Goal: Transaction & Acquisition: Purchase product/service

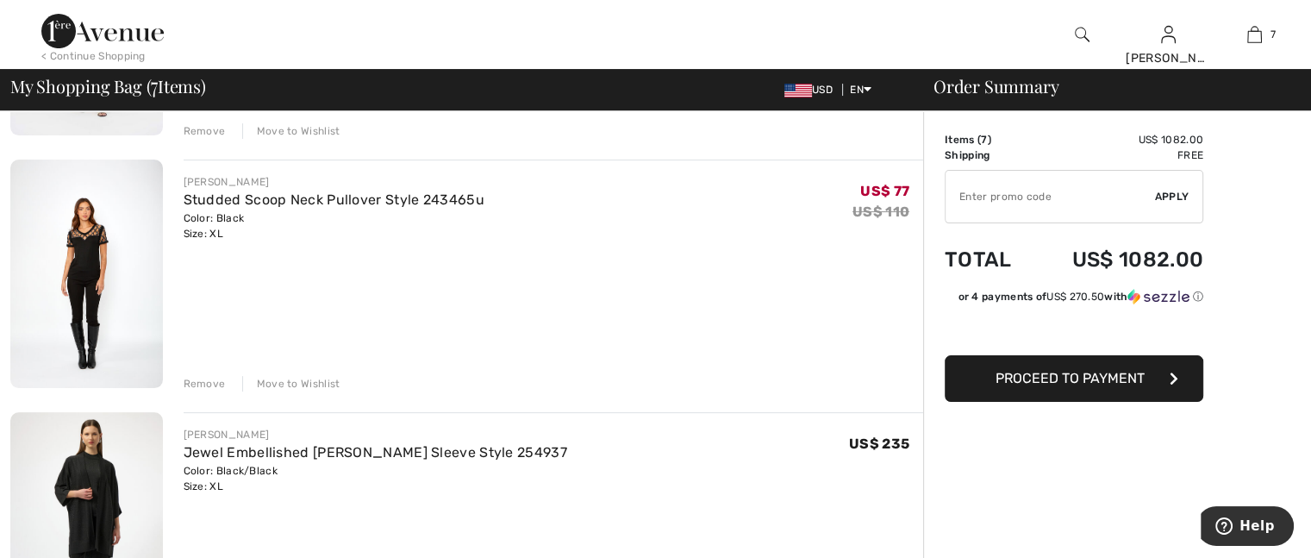
scroll to position [431, 0]
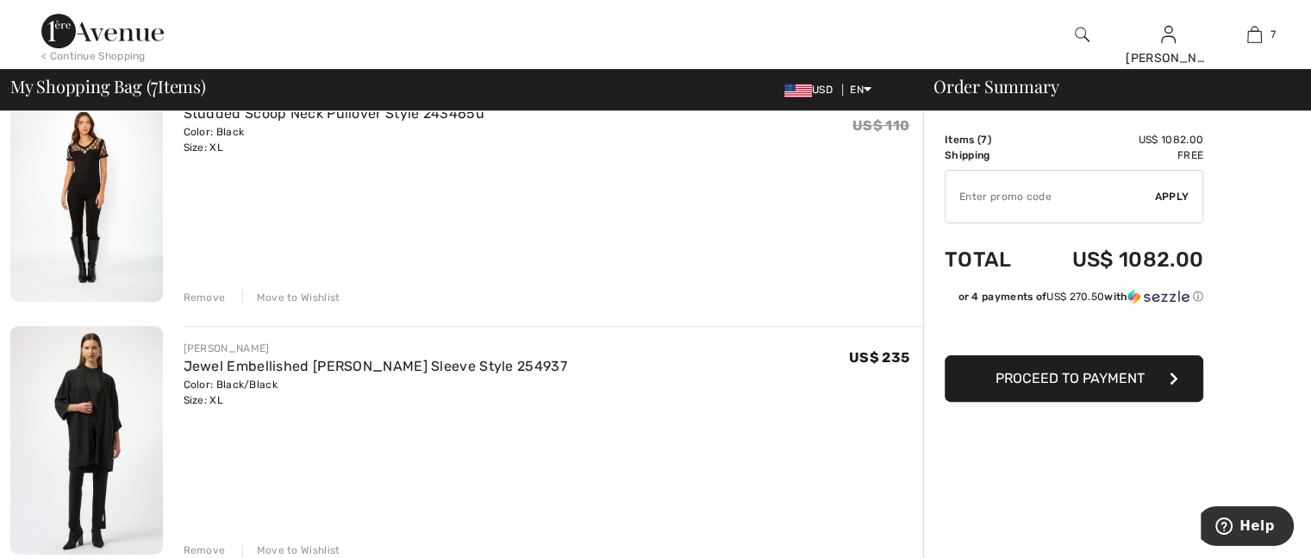
click at [196, 289] on div "Remove Move to Wishlist" at bounding box center [554, 295] width 741 height 19
click at [198, 297] on div "Remove" at bounding box center [205, 298] width 42 height 16
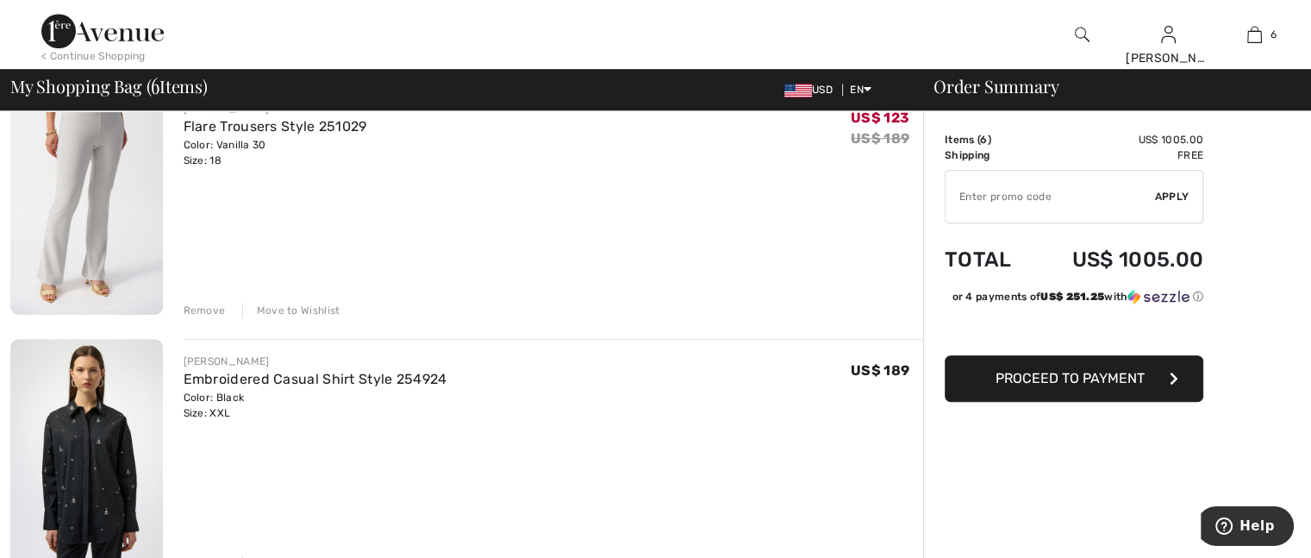
scroll to position [750, 0]
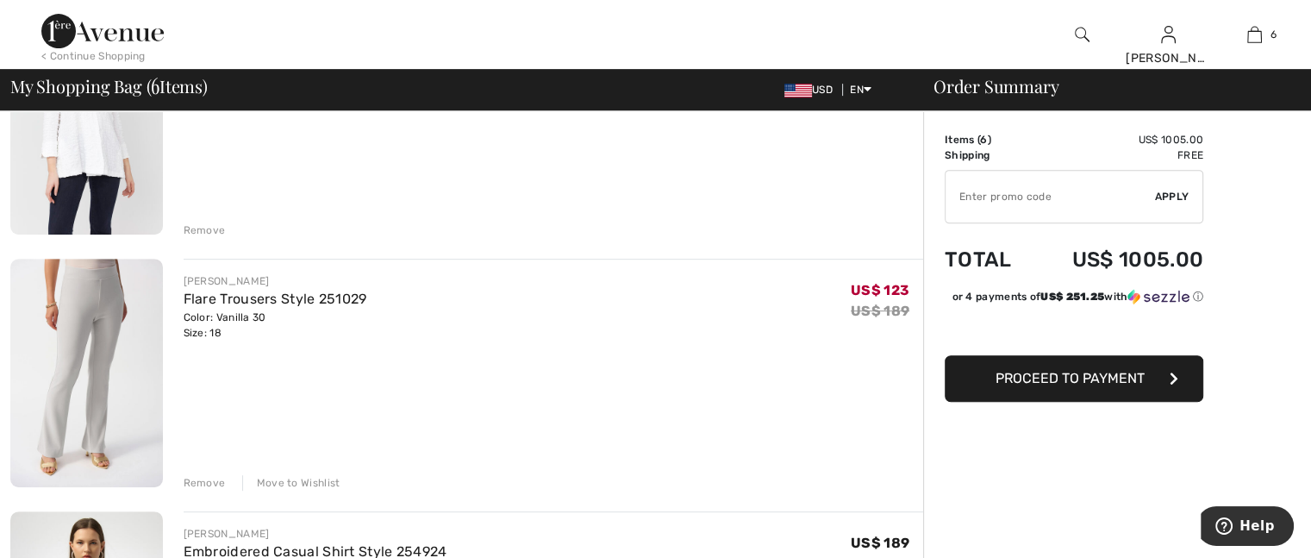
click at [198, 477] on div "Remove" at bounding box center [205, 483] width 42 height 16
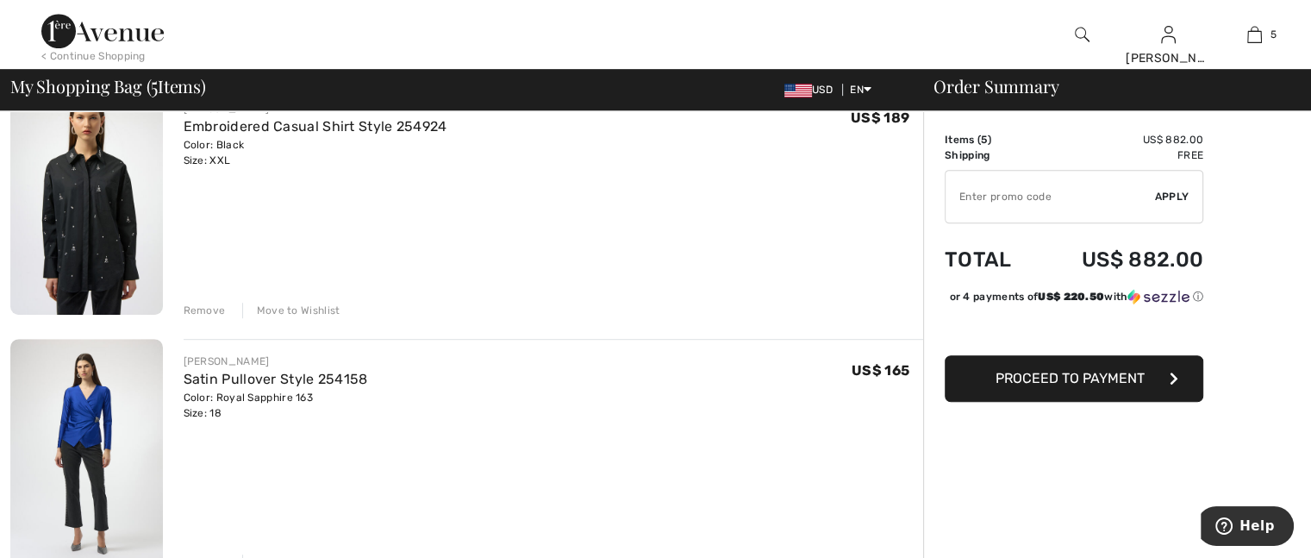
scroll to position [836, 0]
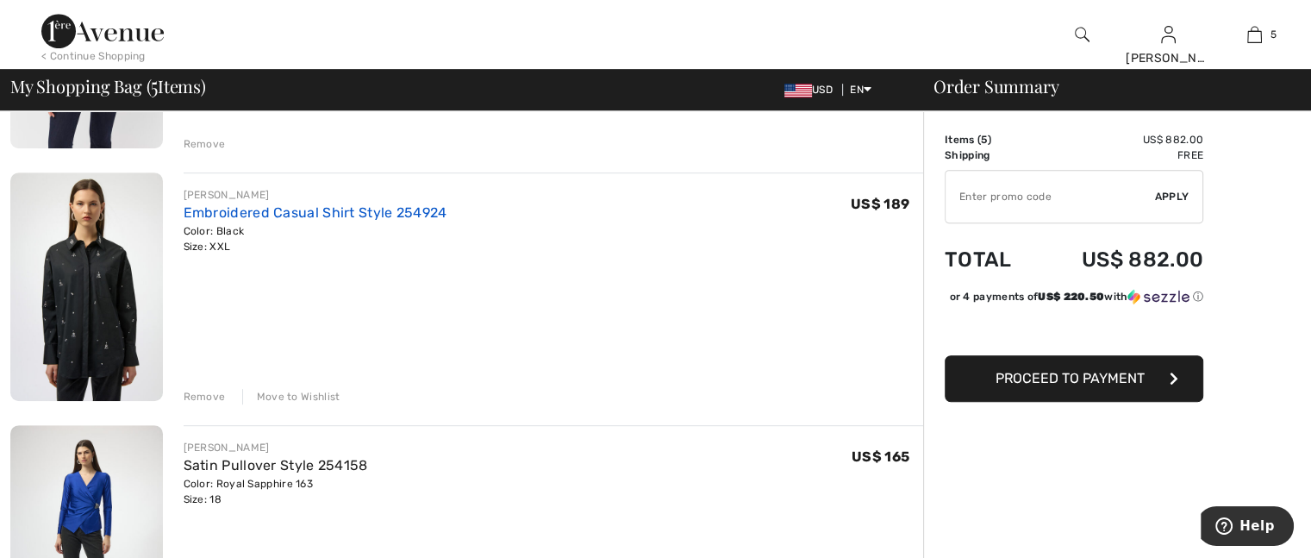
click at [233, 212] on link "Embroidered Casual Shirt Style 254924" at bounding box center [316, 212] width 264 height 16
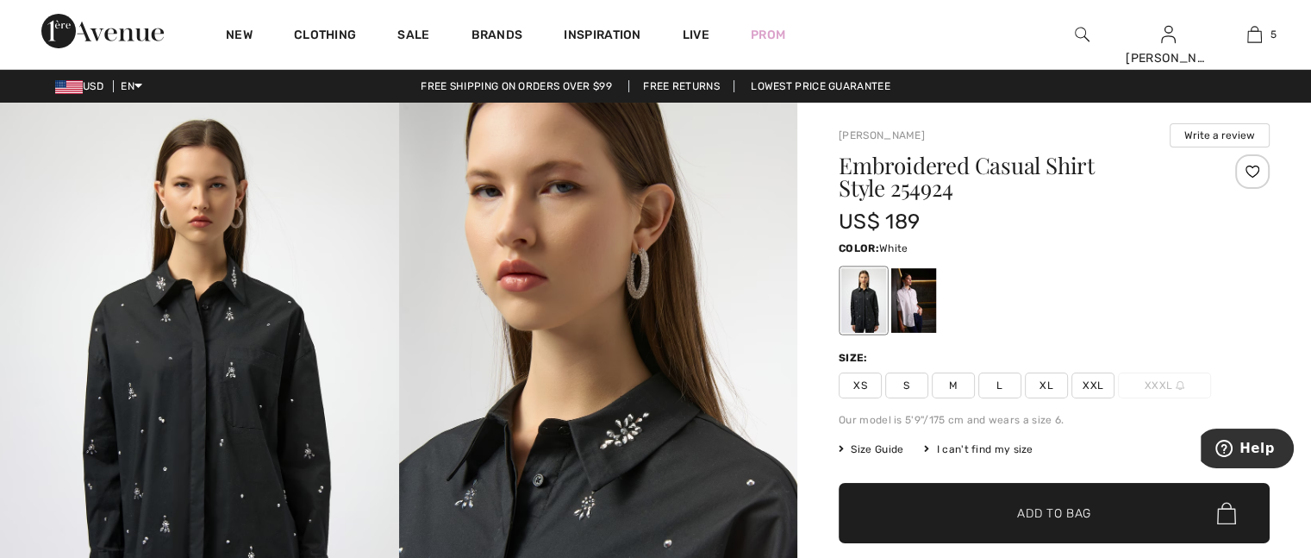
click at [919, 286] on div at bounding box center [914, 300] width 45 height 65
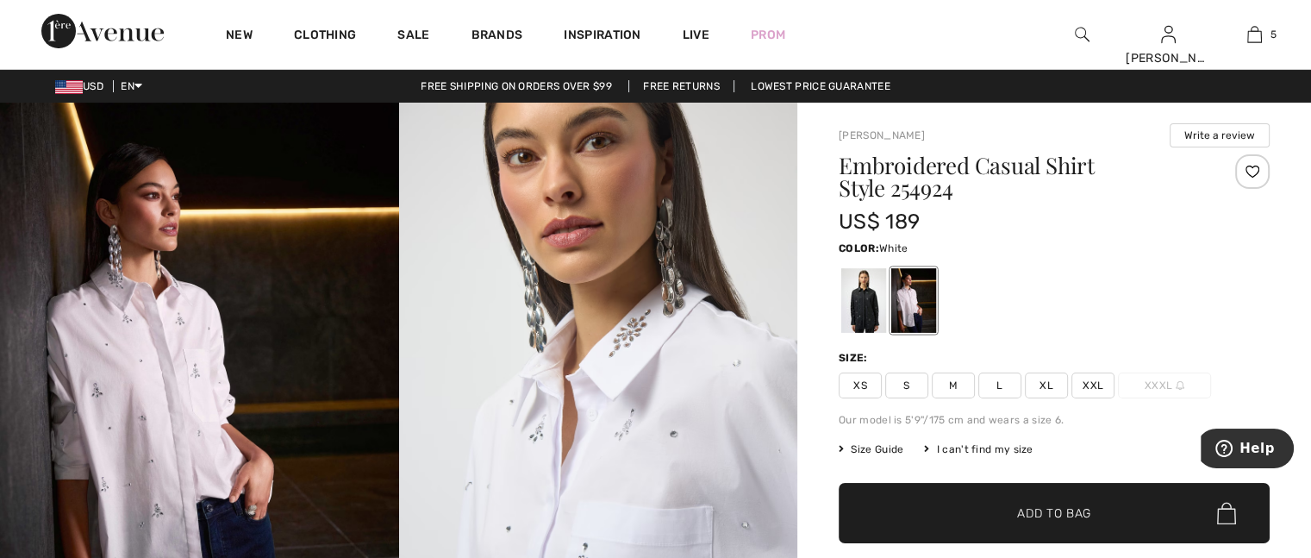
click at [1104, 384] on span "XXL" at bounding box center [1093, 385] width 43 height 26
click at [1016, 518] on span "✔ Added to Bag" at bounding box center [1028, 513] width 105 height 18
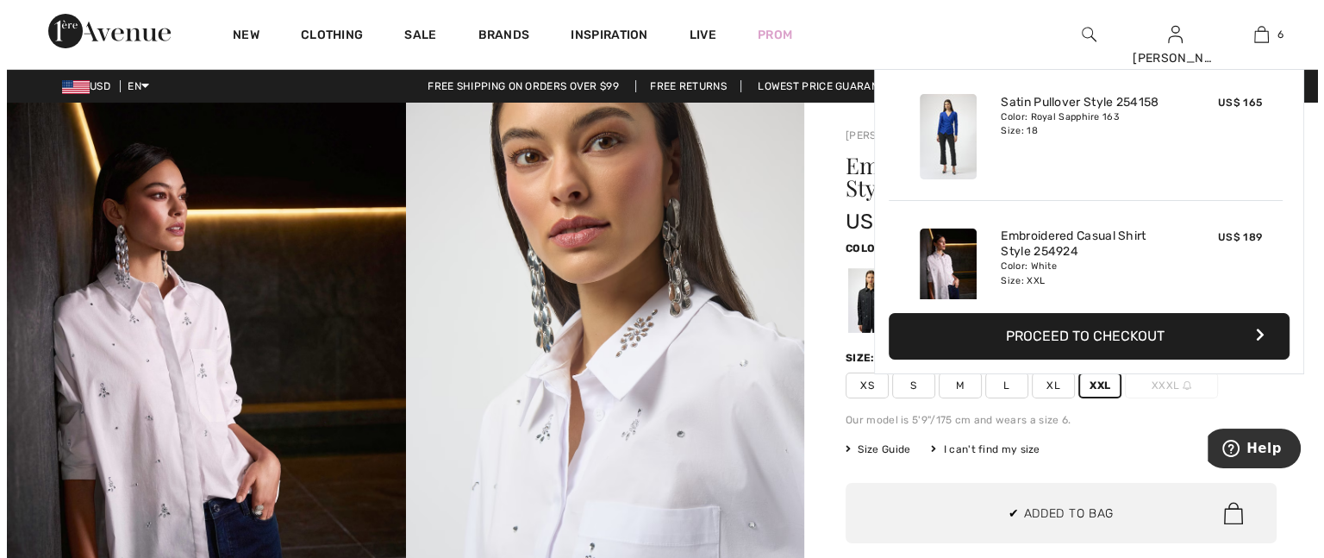
scroll to position [590, 0]
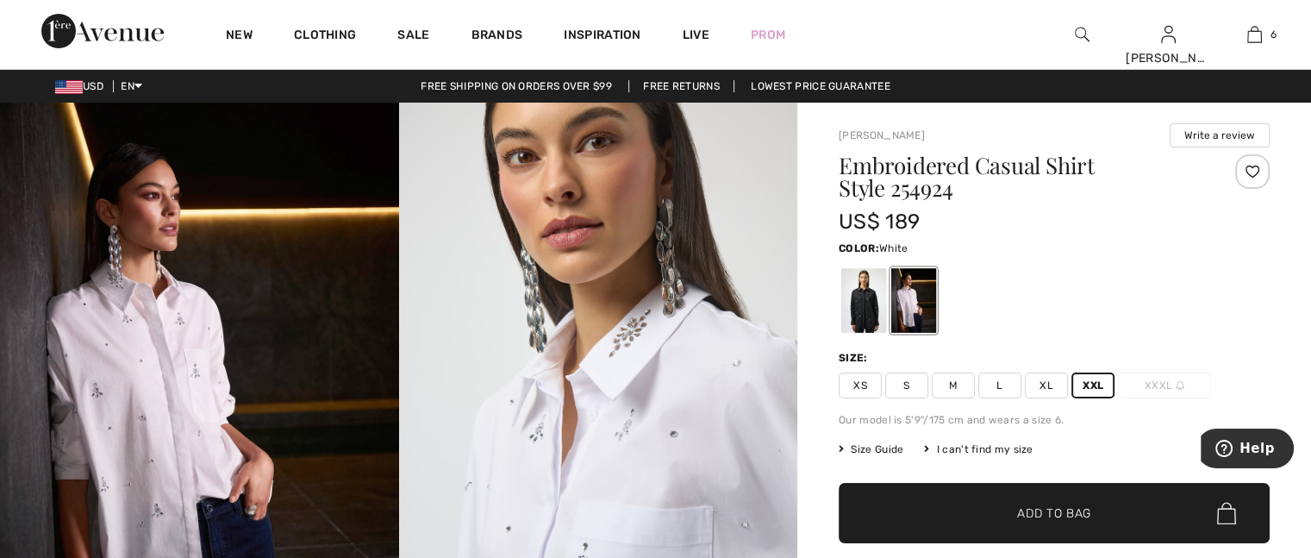
click at [1079, 34] on img at bounding box center [1082, 34] width 15 height 21
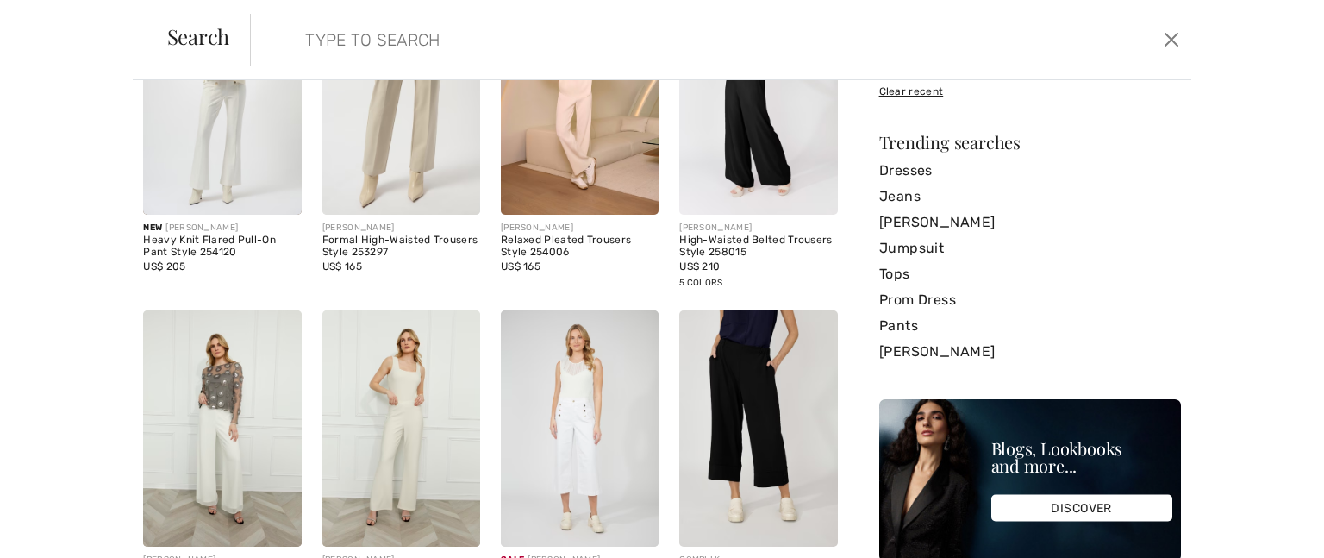
scroll to position [0, 0]
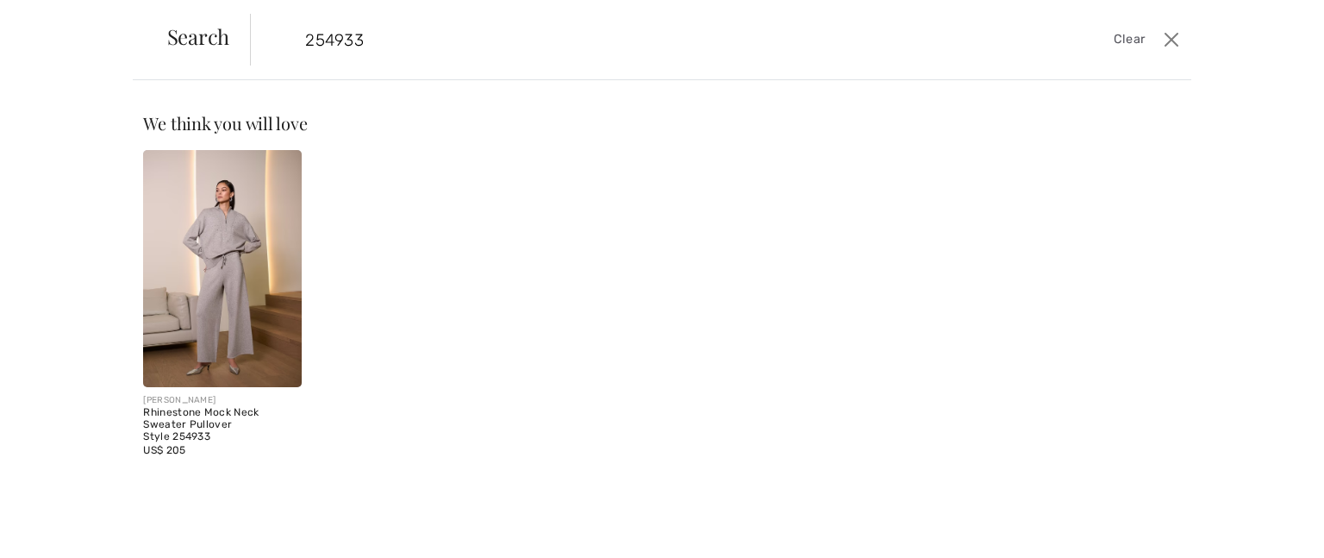
type input "254933"
click at [211, 291] on img at bounding box center [222, 268] width 158 height 237
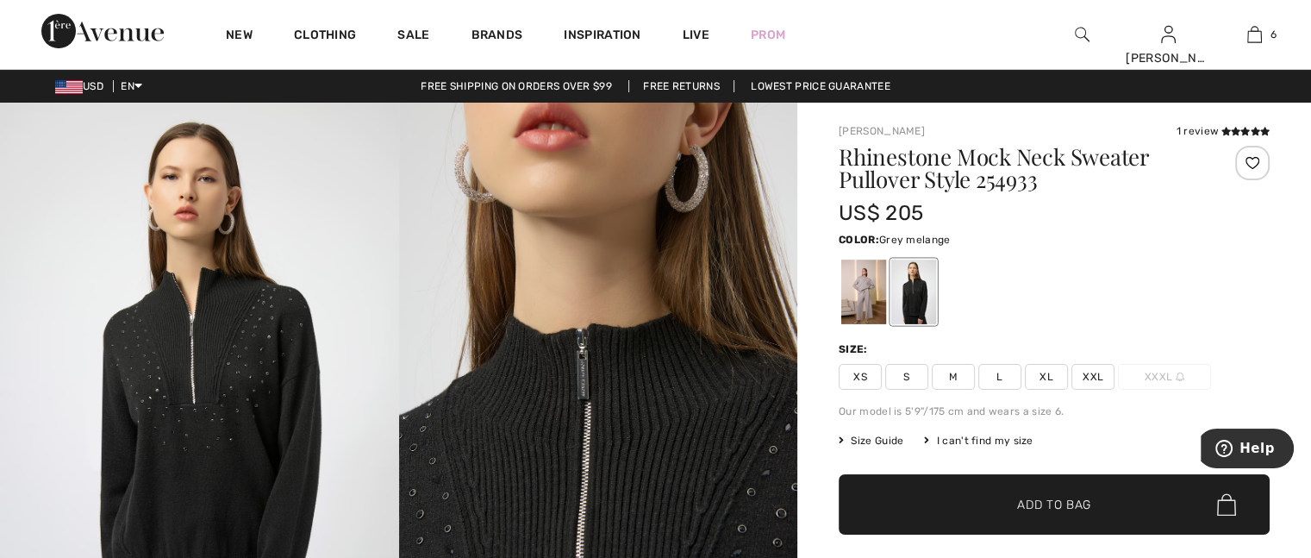
click at [862, 297] on div at bounding box center [864, 292] width 45 height 65
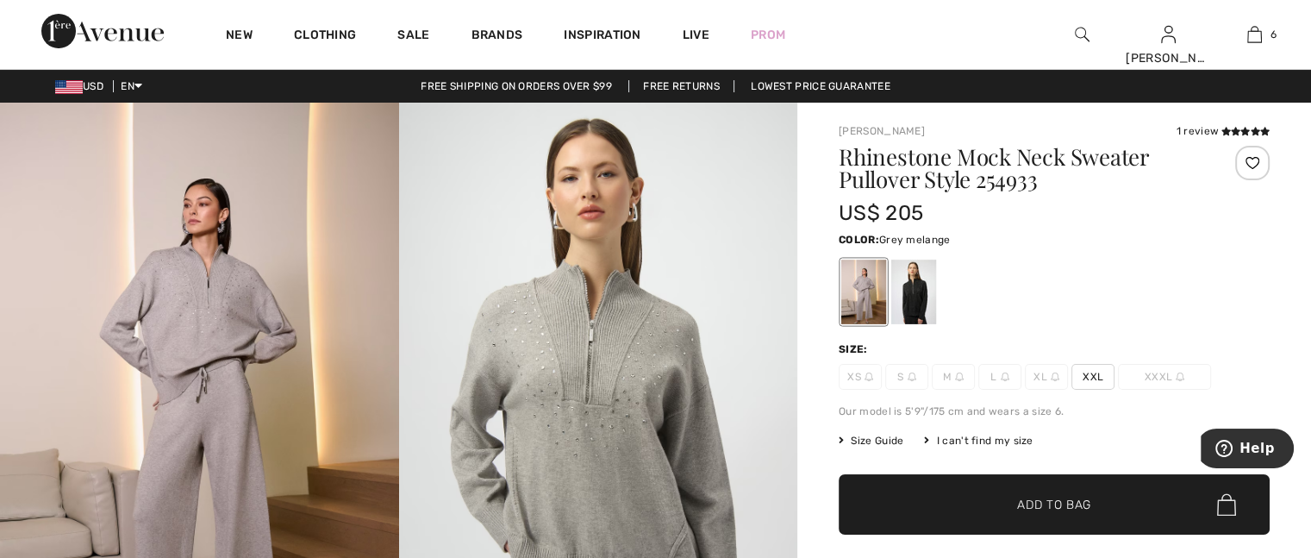
click at [1080, 376] on span "XXL" at bounding box center [1093, 377] width 43 height 26
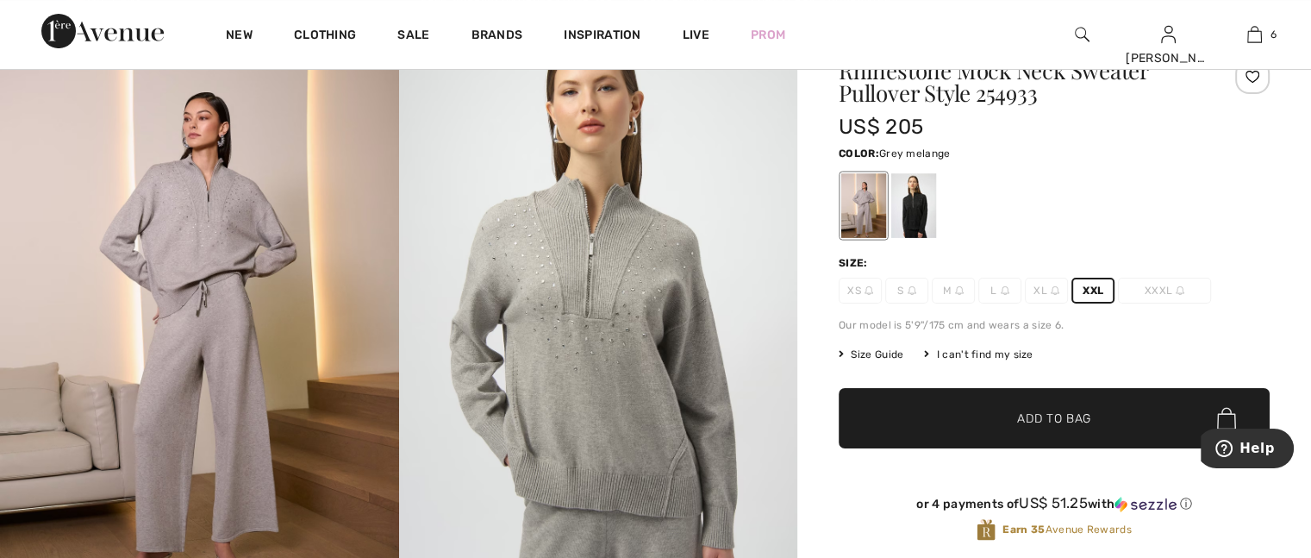
scroll to position [172, 0]
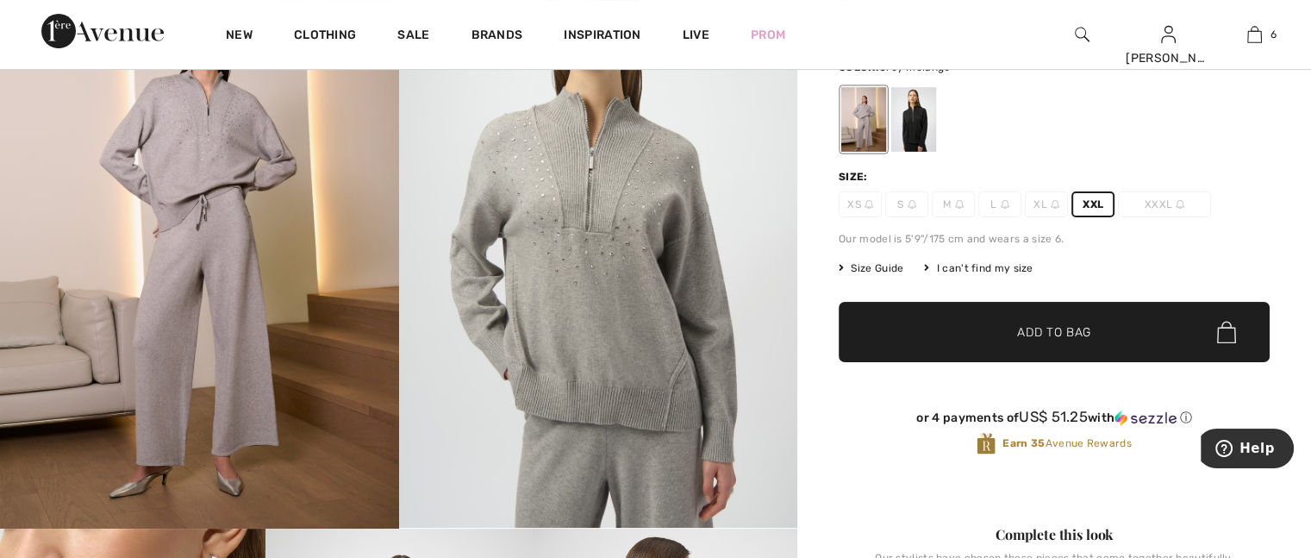
click at [1038, 329] on span "Add to Bag" at bounding box center [1054, 332] width 74 height 18
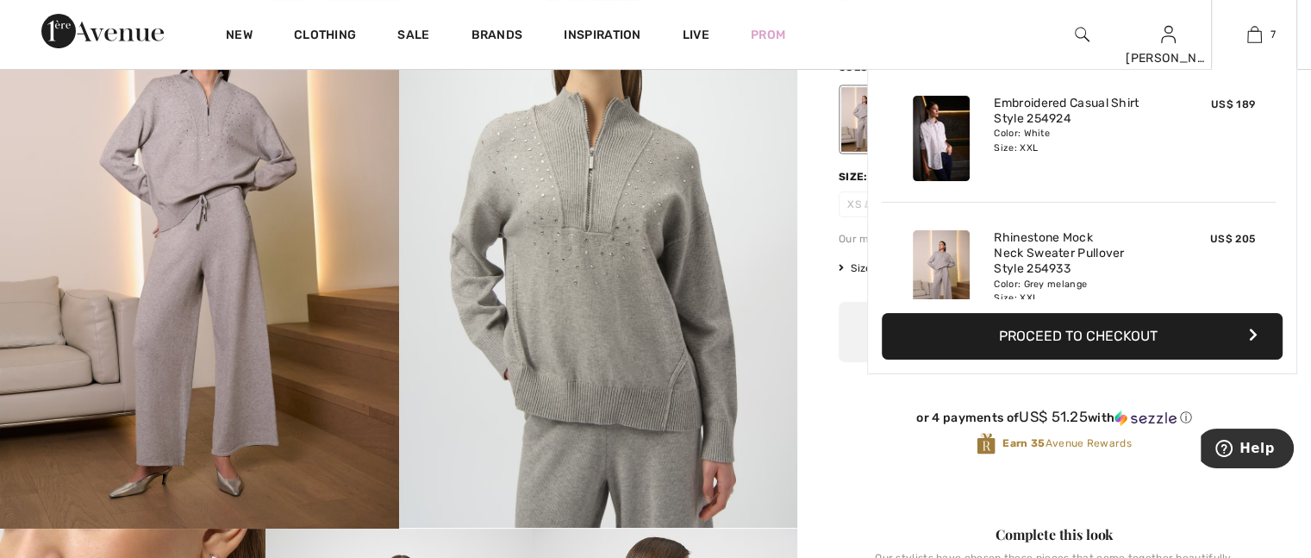
scroll to position [724, 0]
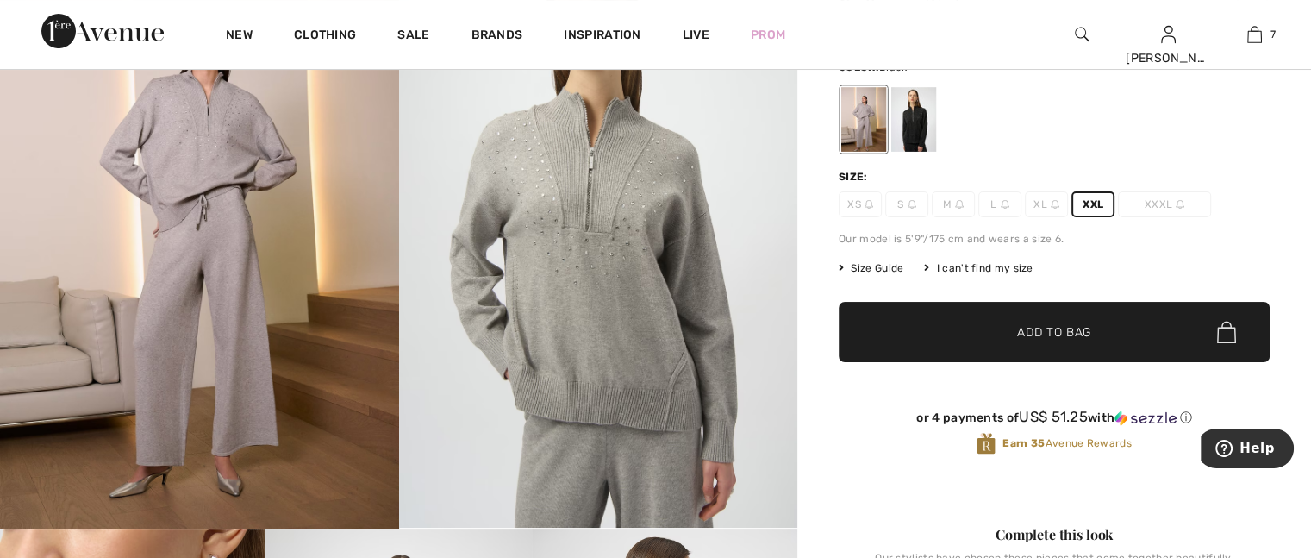
click at [927, 107] on div at bounding box center [914, 119] width 45 height 65
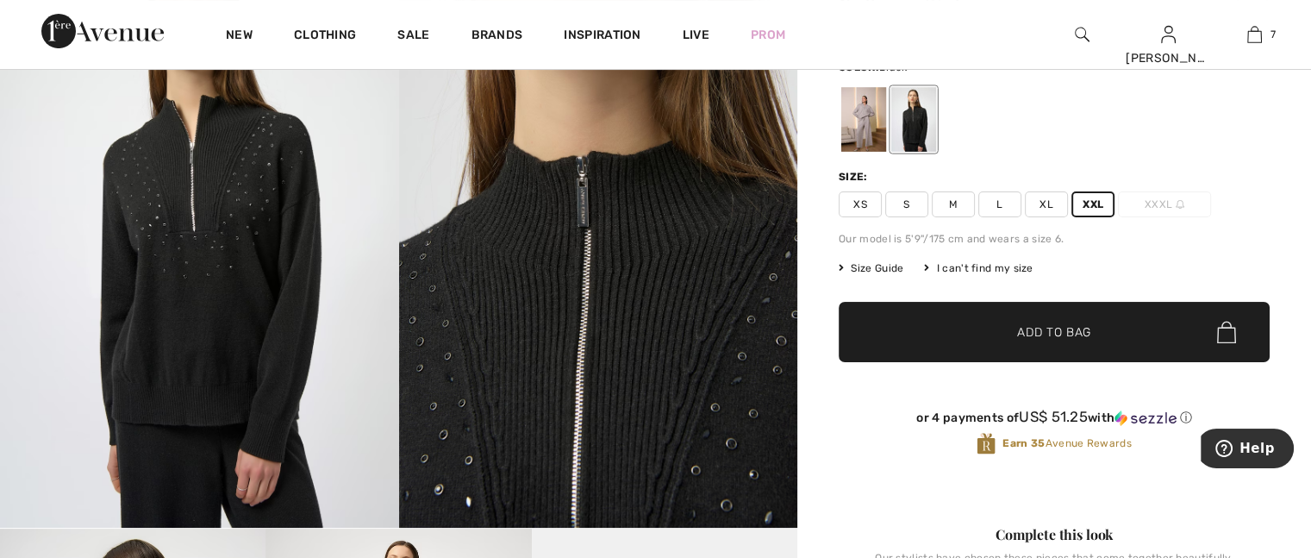
click at [1045, 203] on span "XL" at bounding box center [1046, 204] width 43 height 26
click at [1024, 330] on span "Add to Bag" at bounding box center [1054, 332] width 74 height 18
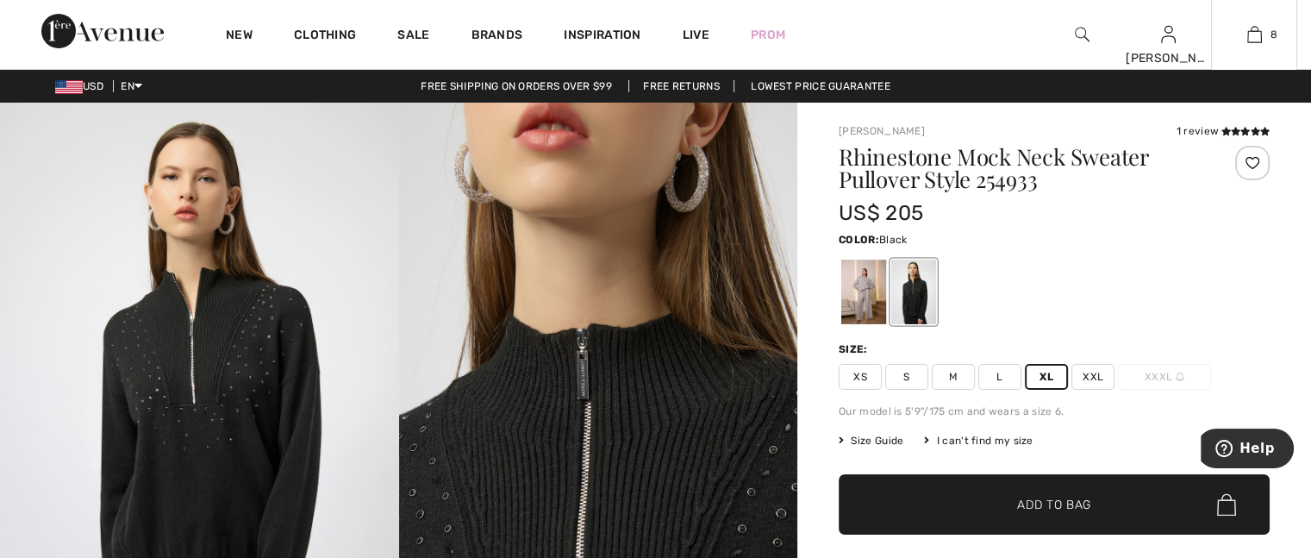
scroll to position [86, 0]
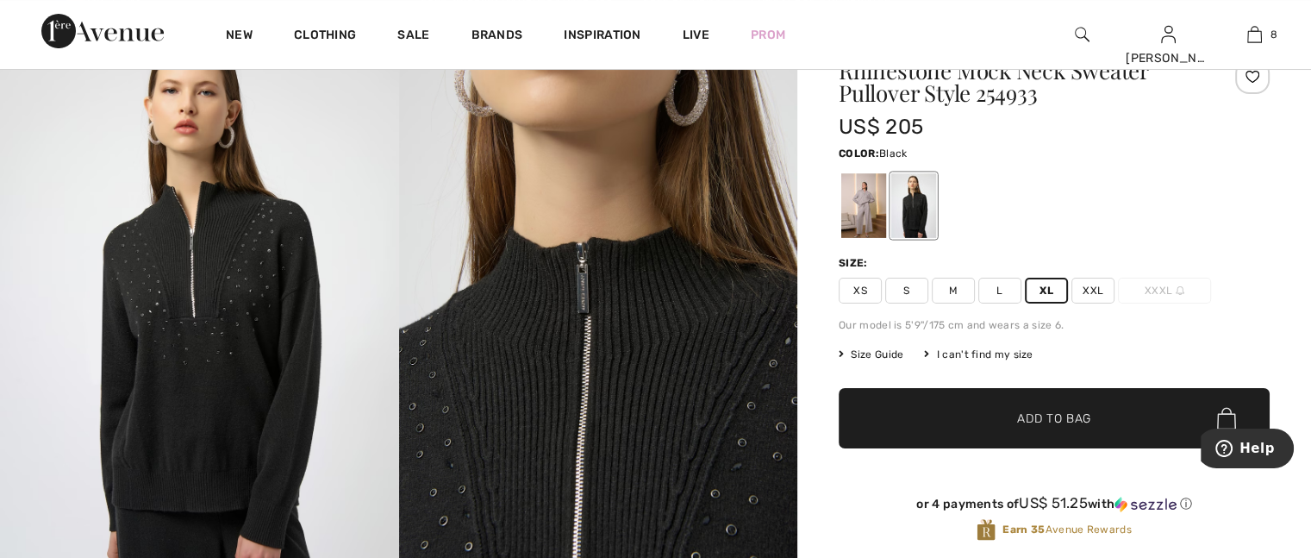
click at [1078, 291] on span "XXL" at bounding box center [1093, 291] width 43 height 26
click at [1009, 410] on span "✔ Added to Bag" at bounding box center [1028, 419] width 105 height 18
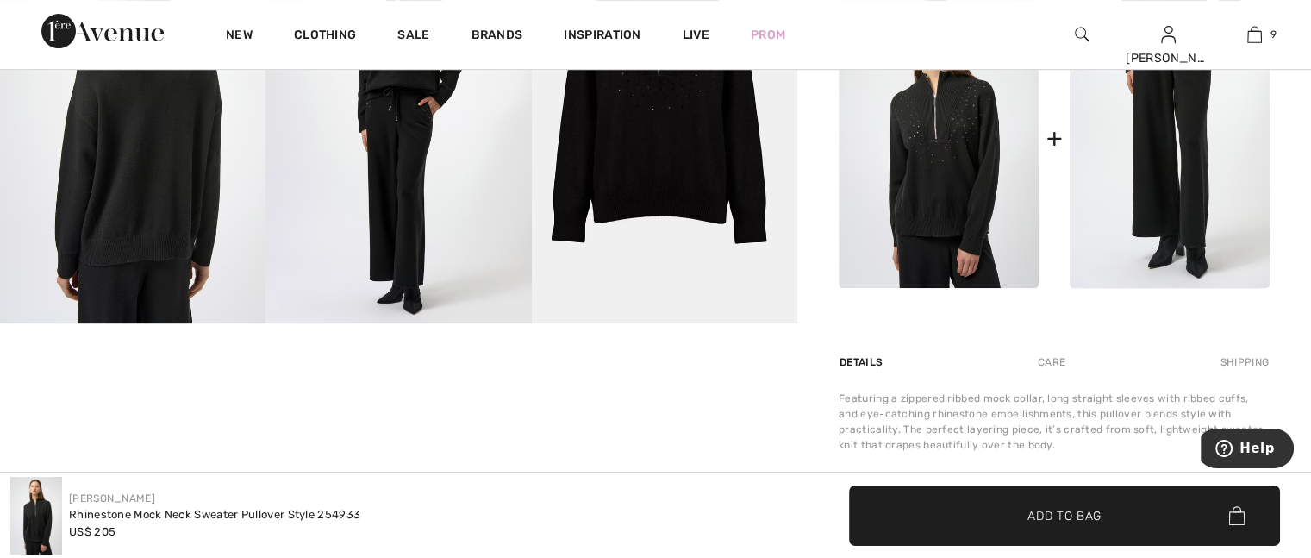
scroll to position [690, 0]
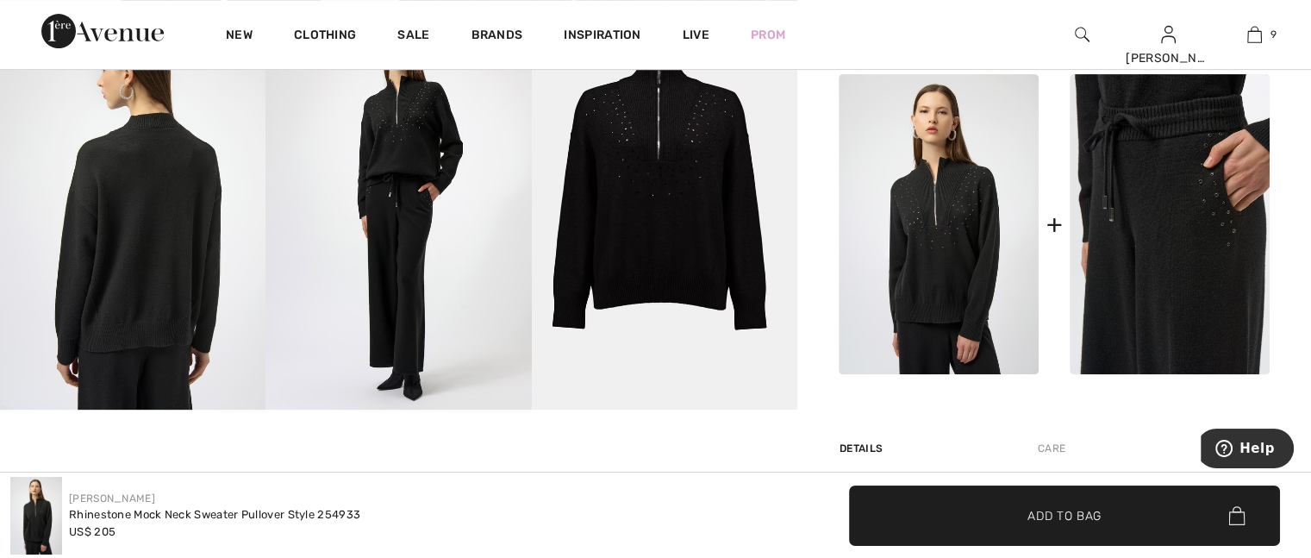
click at [1159, 216] on img at bounding box center [1170, 224] width 200 height 300
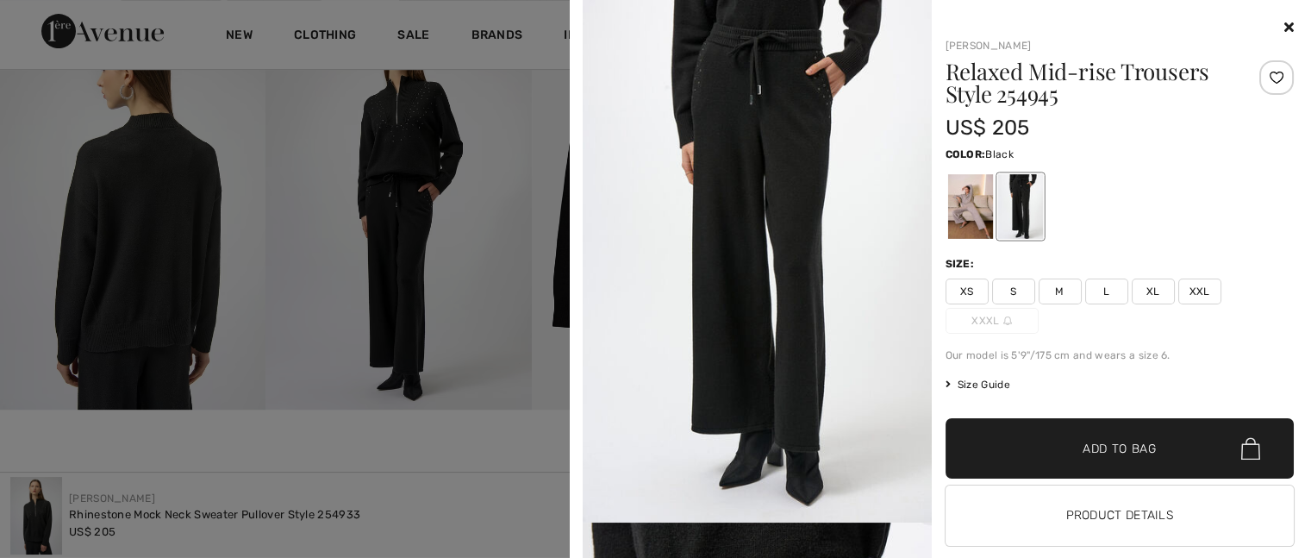
click at [989, 379] on span "Size Guide" at bounding box center [978, 385] width 65 height 16
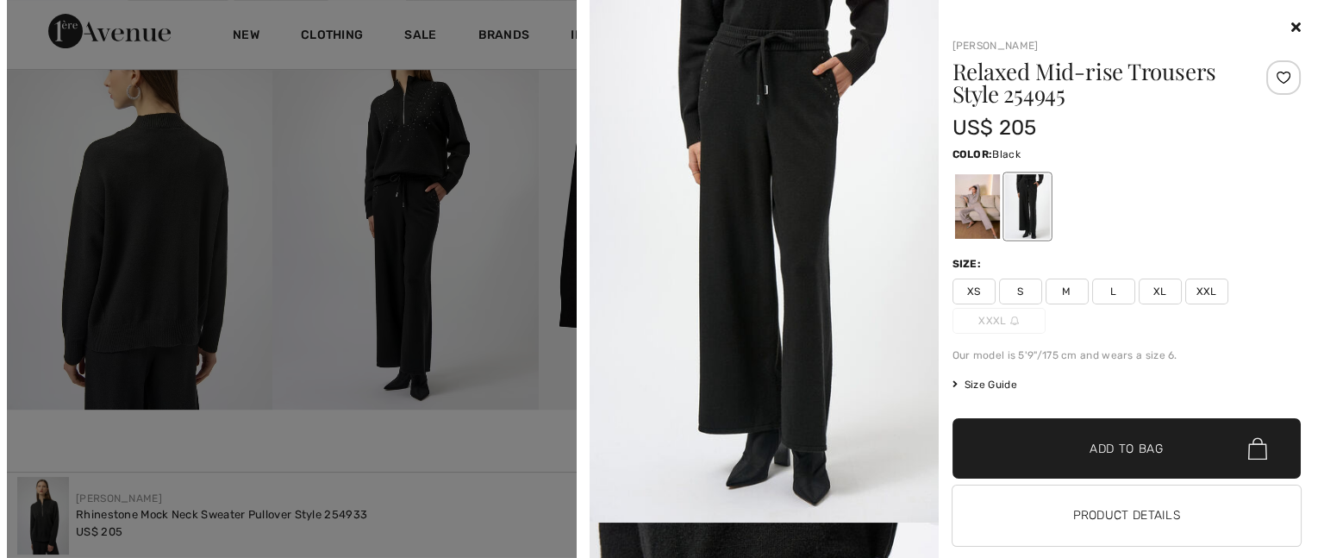
scroll to position [699, 0]
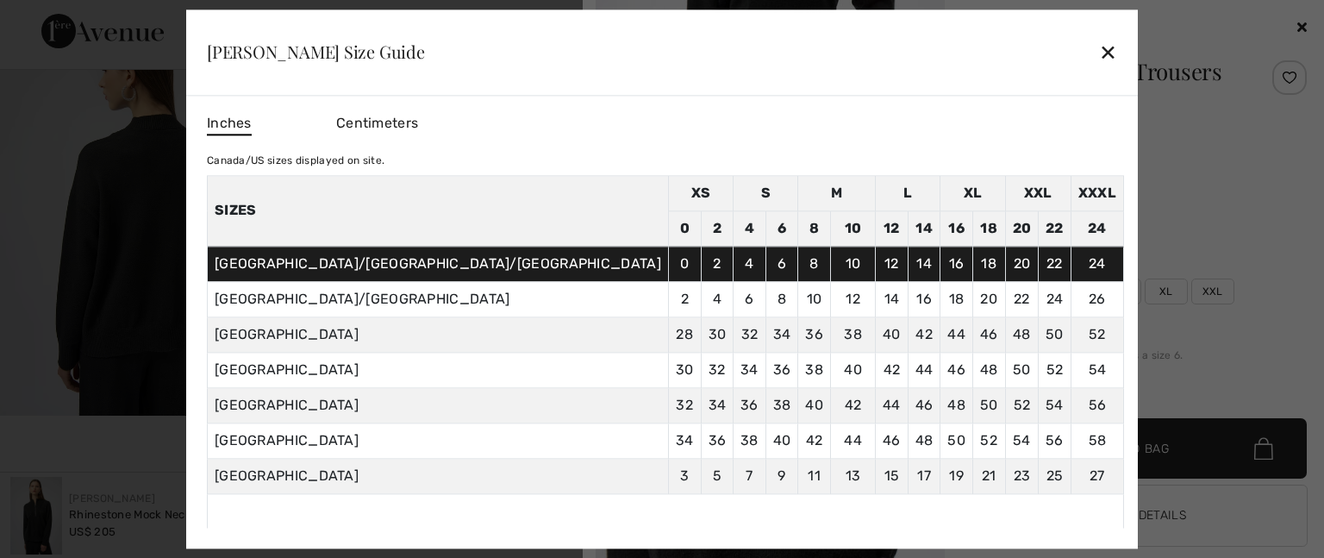
click at [1099, 50] on div "✕" at bounding box center [1108, 52] width 18 height 36
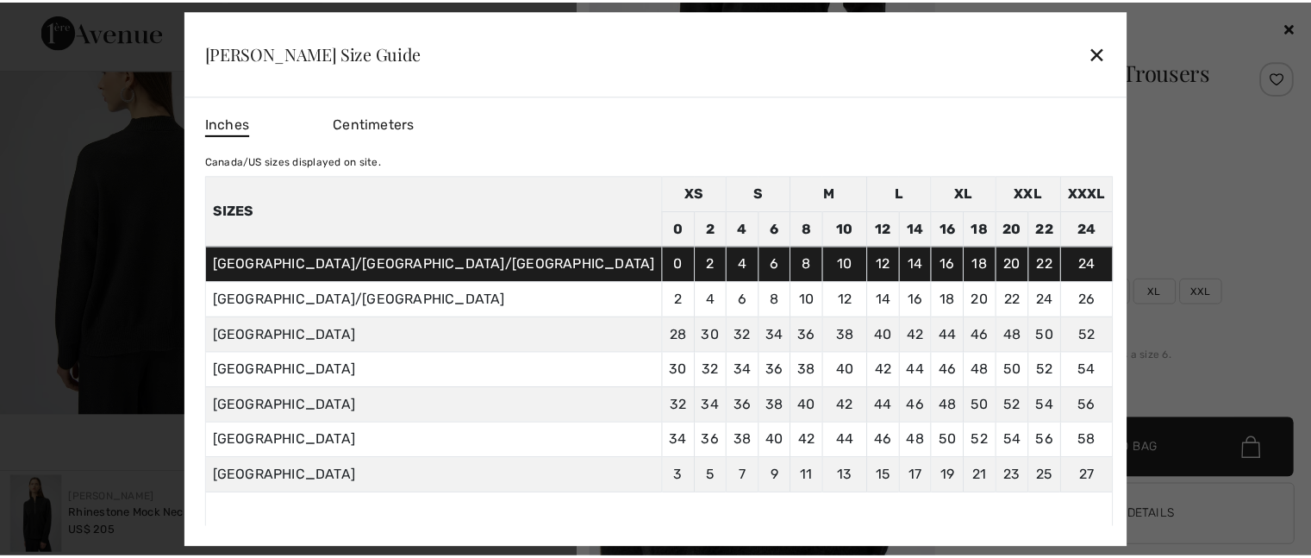
scroll to position [690, 0]
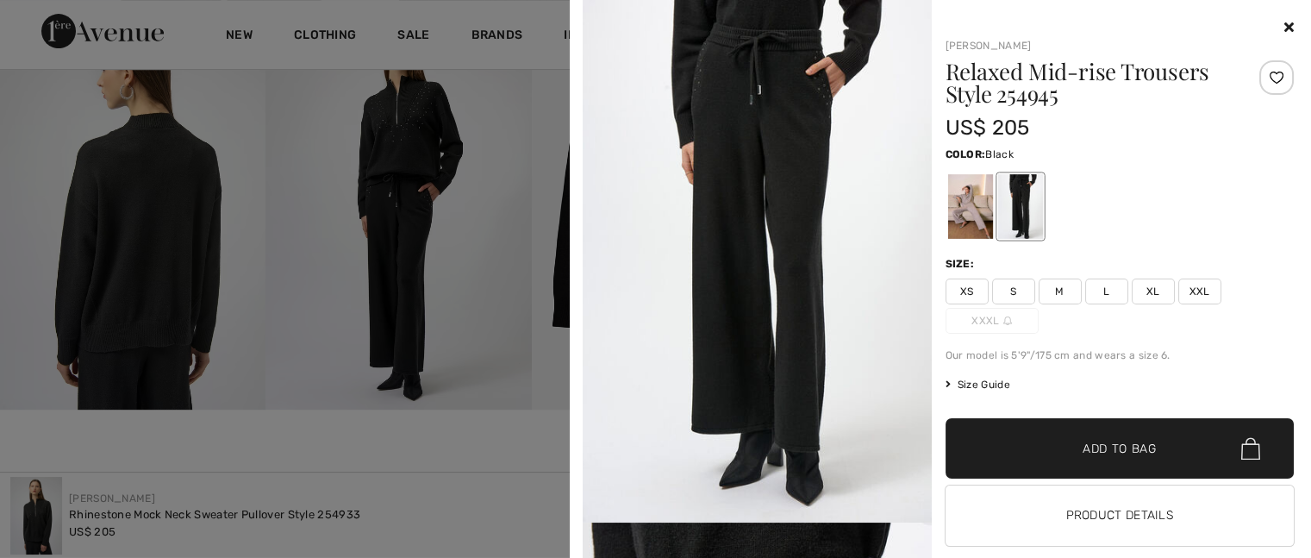
click at [1145, 289] on span "XL" at bounding box center [1153, 292] width 43 height 26
click at [1096, 451] on span "Add to Bag" at bounding box center [1120, 449] width 74 height 18
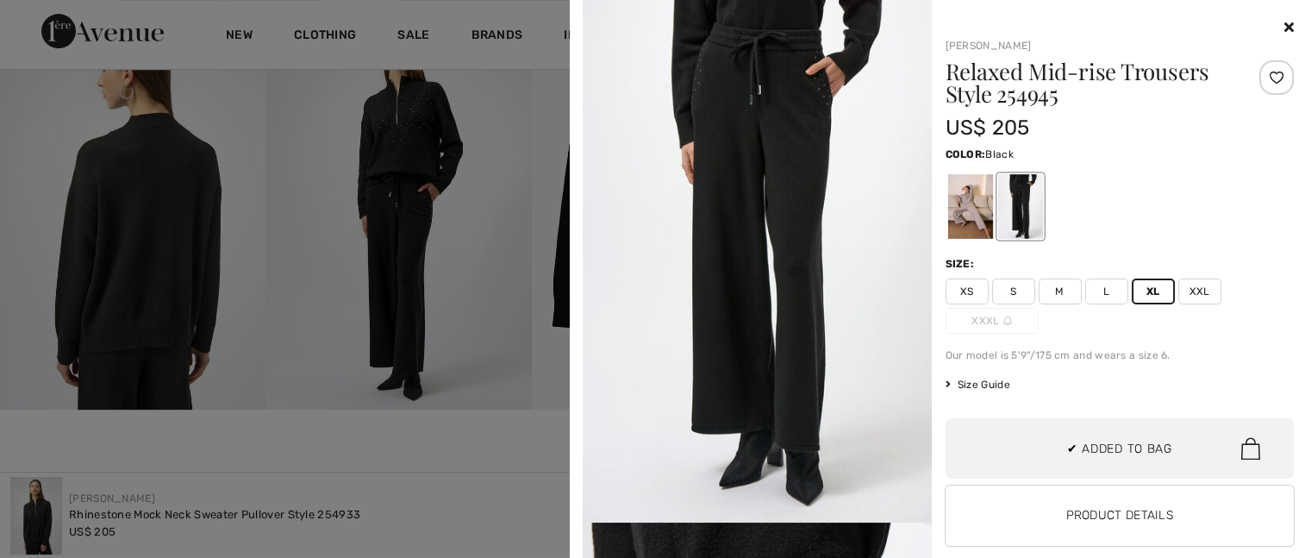
scroll to position [1128, 0]
click at [954, 201] on div at bounding box center [970, 206] width 45 height 65
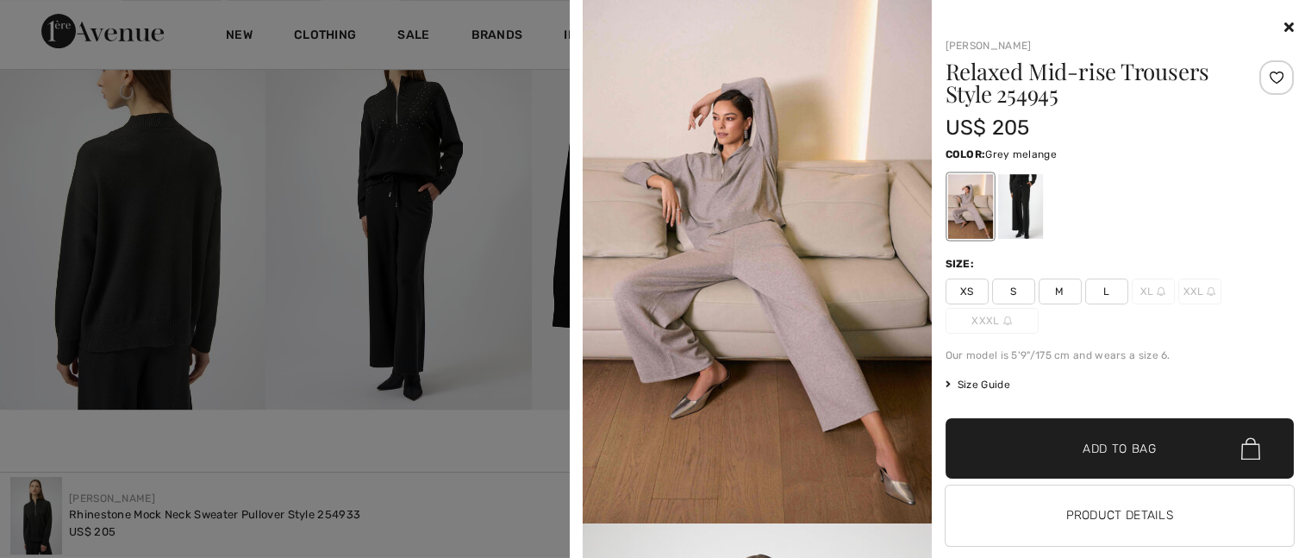
click at [960, 201] on div at bounding box center [970, 206] width 45 height 65
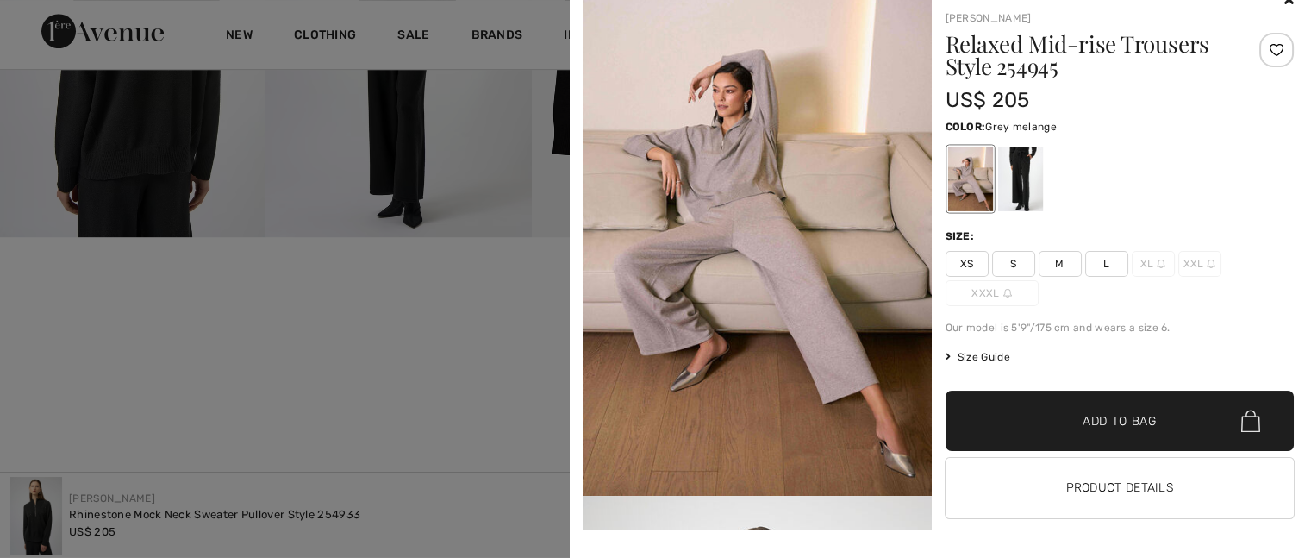
scroll to position [0, 0]
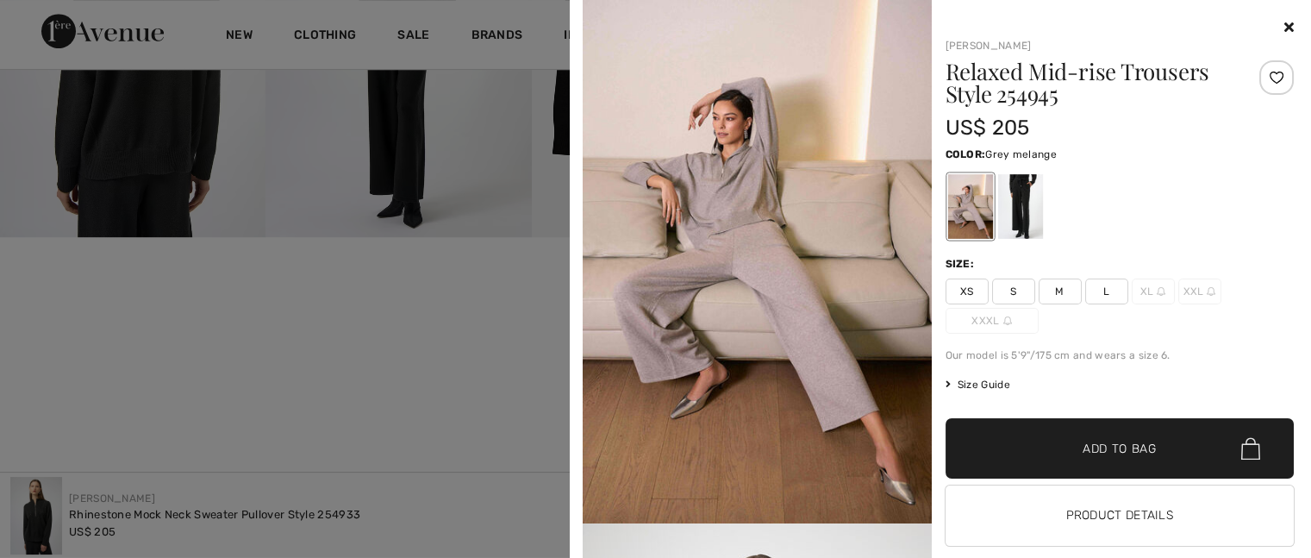
click at [961, 383] on span "Size Guide" at bounding box center [978, 385] width 65 height 16
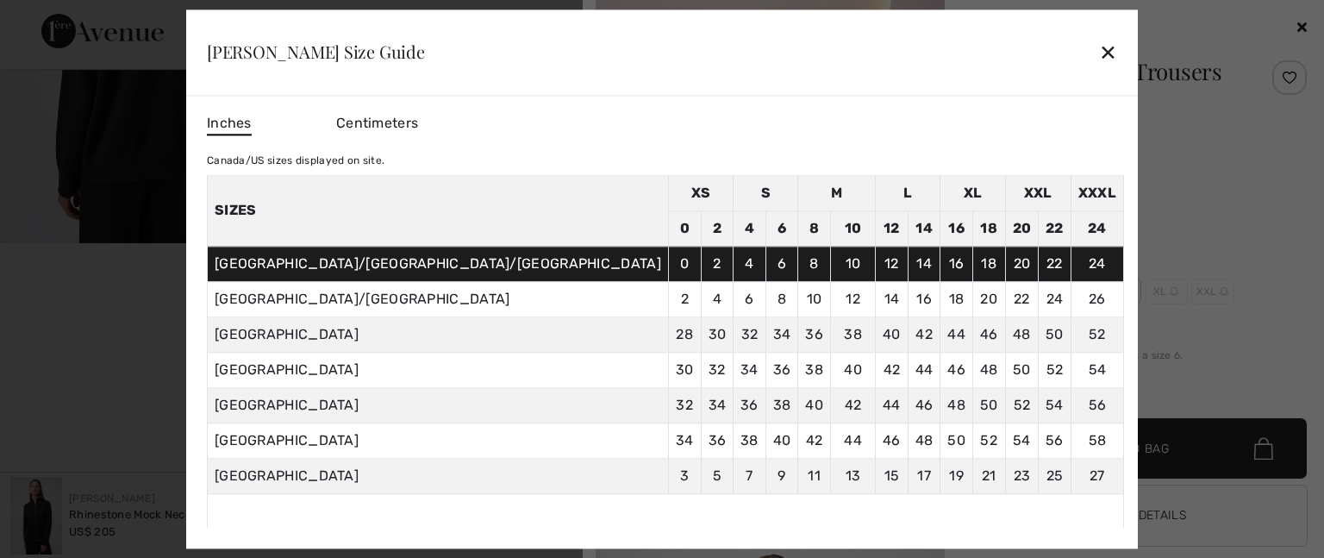
click at [1099, 51] on div "✕" at bounding box center [1108, 52] width 18 height 36
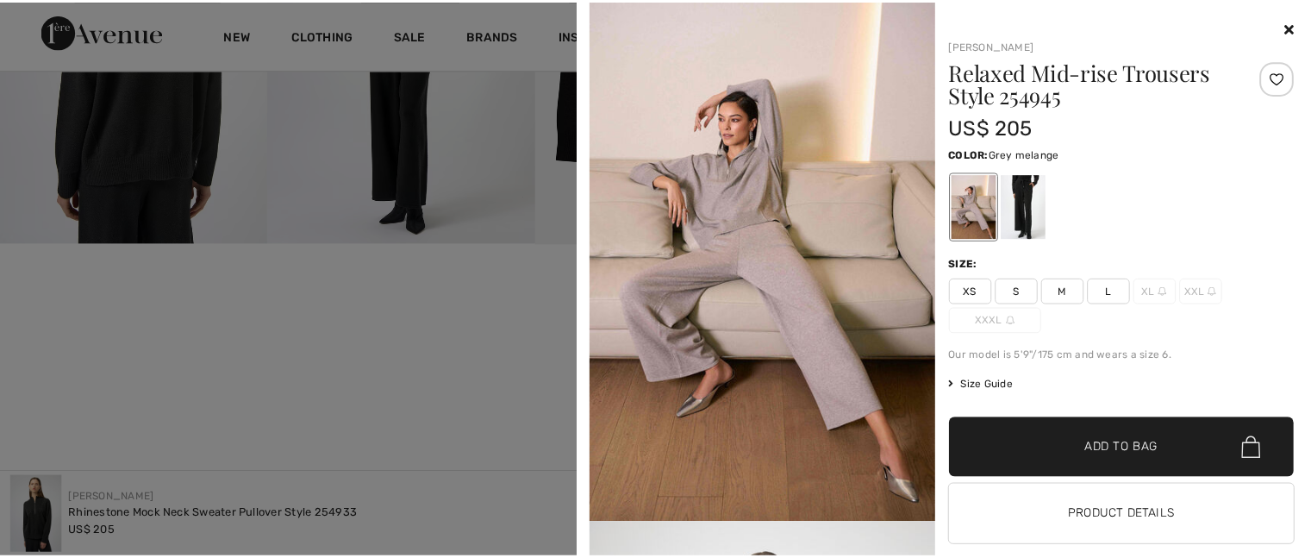
scroll to position [862, 0]
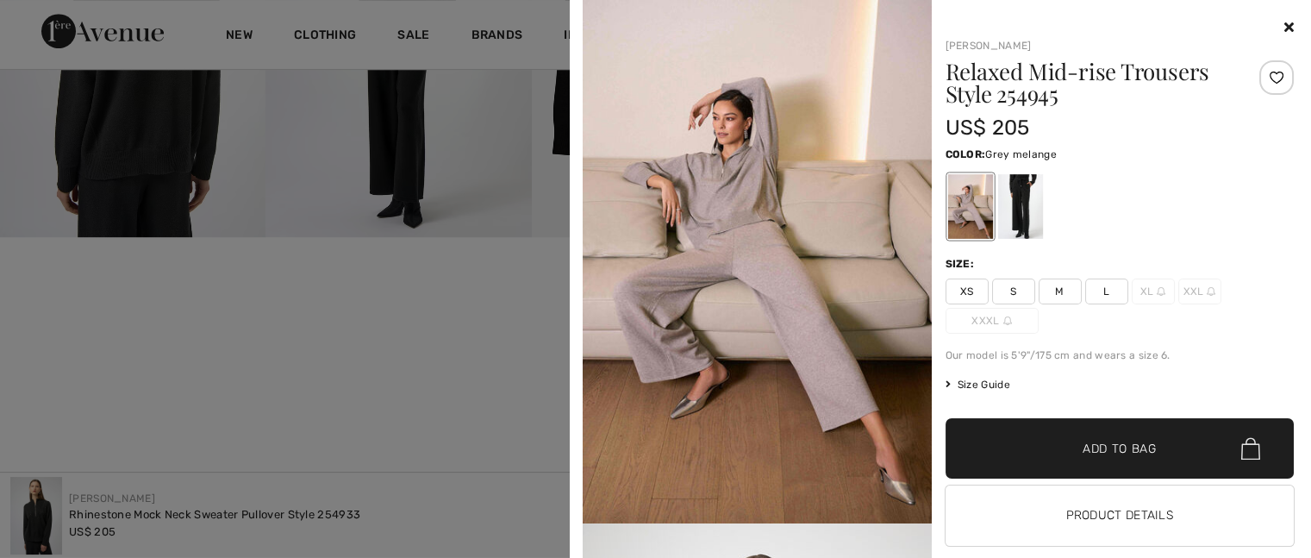
click at [1285, 34] on icon at bounding box center [1289, 27] width 9 height 14
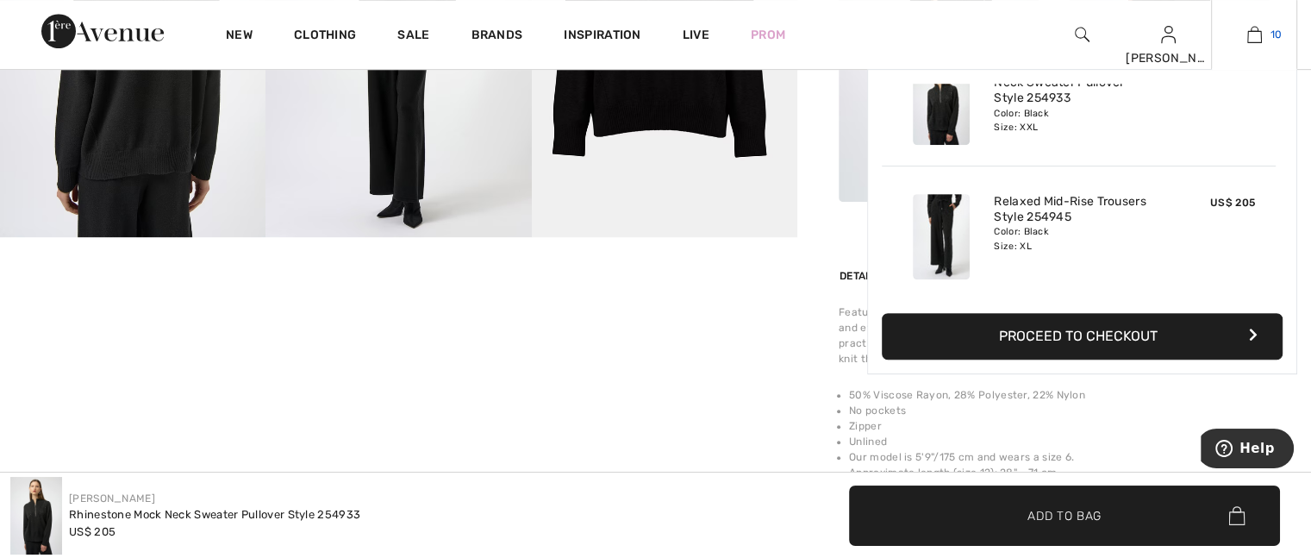
click at [1253, 31] on img at bounding box center [1255, 34] width 15 height 21
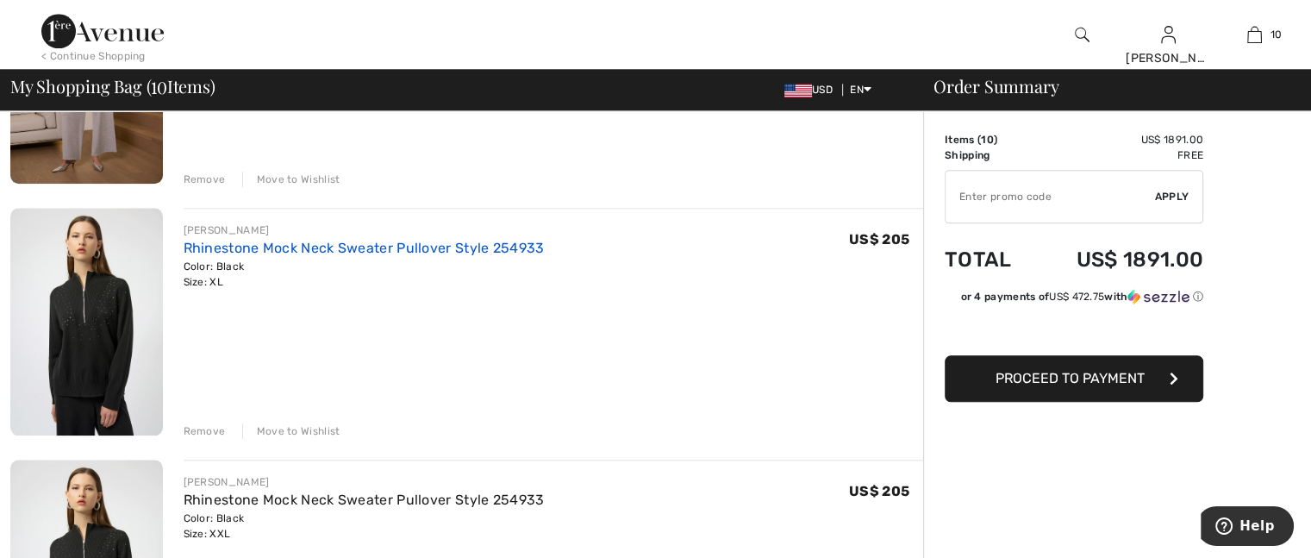
scroll to position [1897, 0]
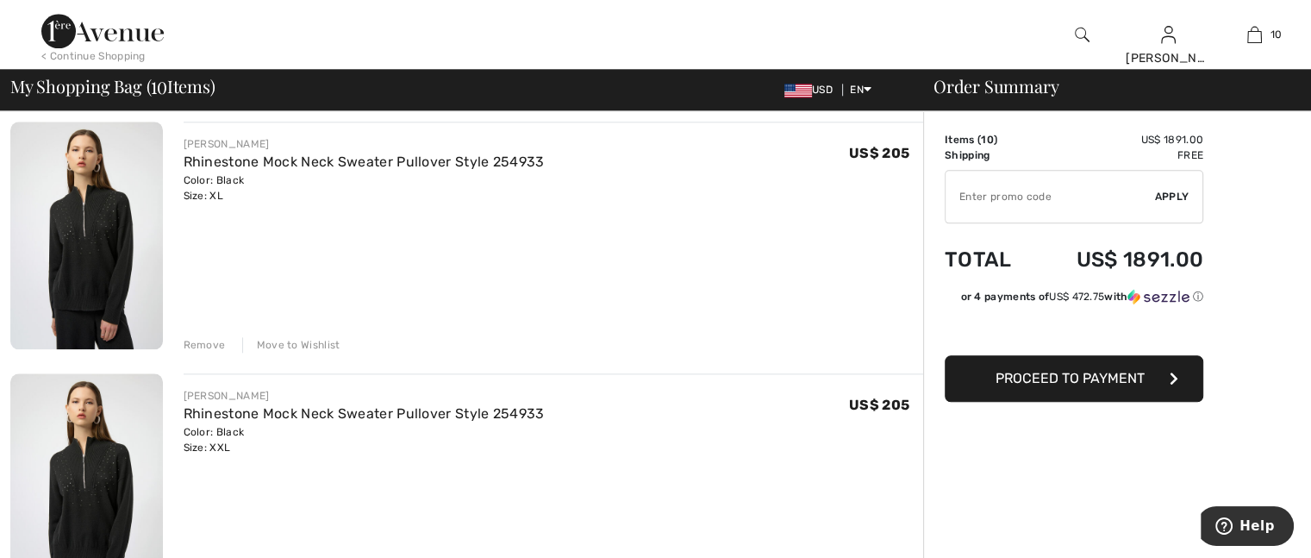
click at [210, 338] on div "Remove" at bounding box center [205, 345] width 42 height 16
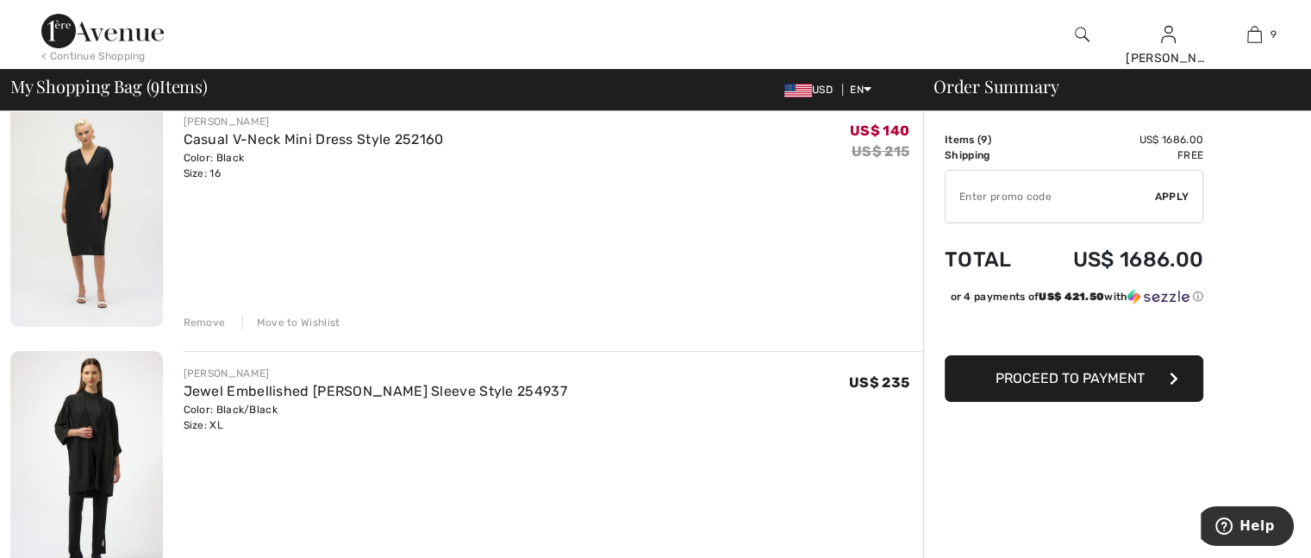
scroll to position [0, 0]
